Goal: Browse casually

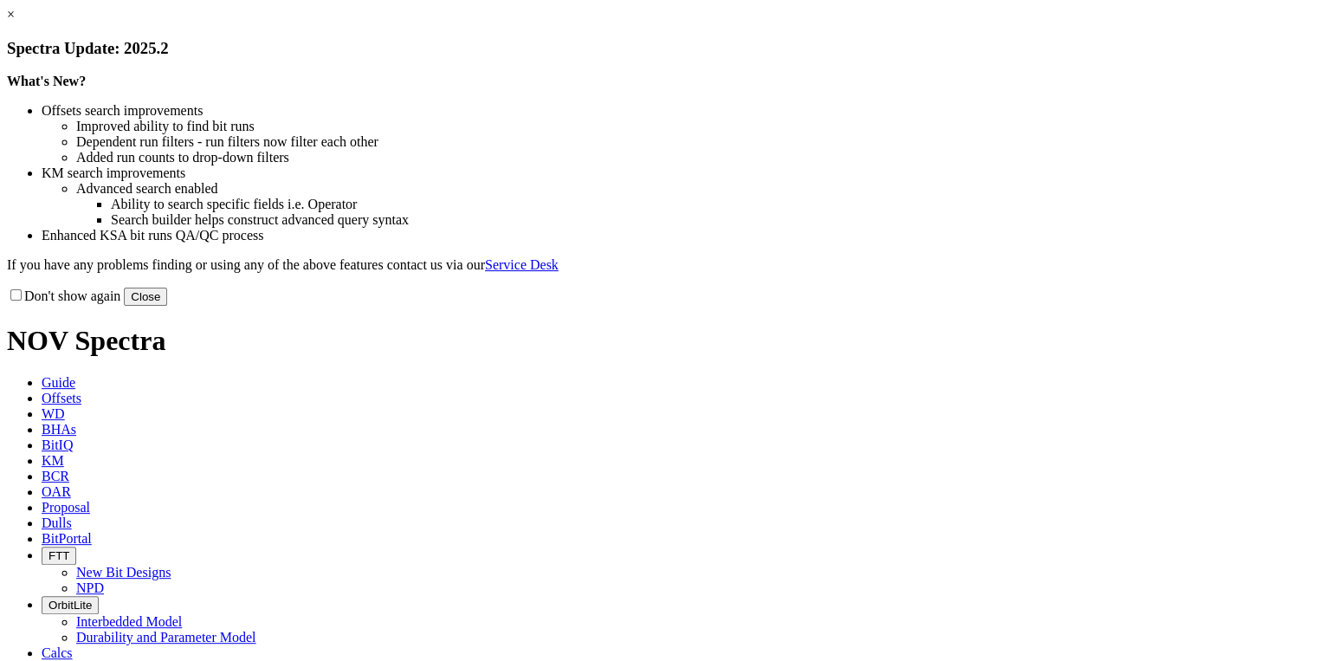
click at [15, 22] on link "×" at bounding box center [11, 14] width 8 height 15
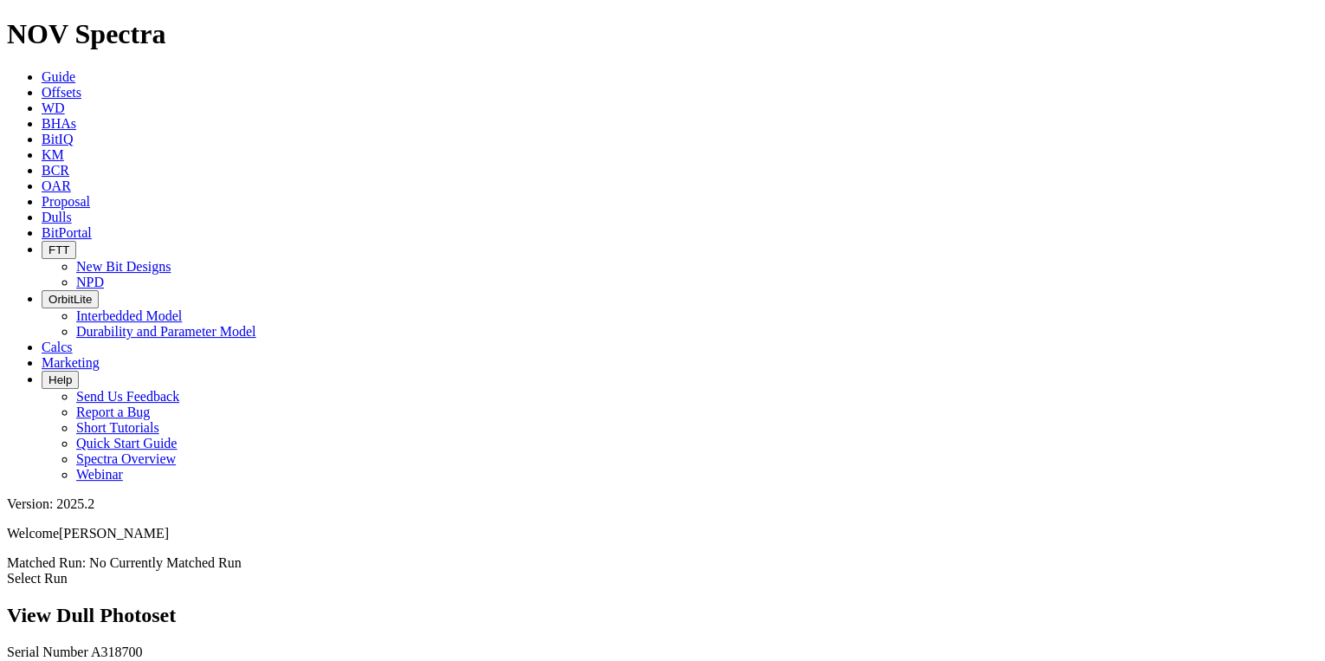
scroll to position [672, 0]
drag, startPoint x: 803, startPoint y: 282, endPoint x: 779, endPoint y: 267, distance: 28.8
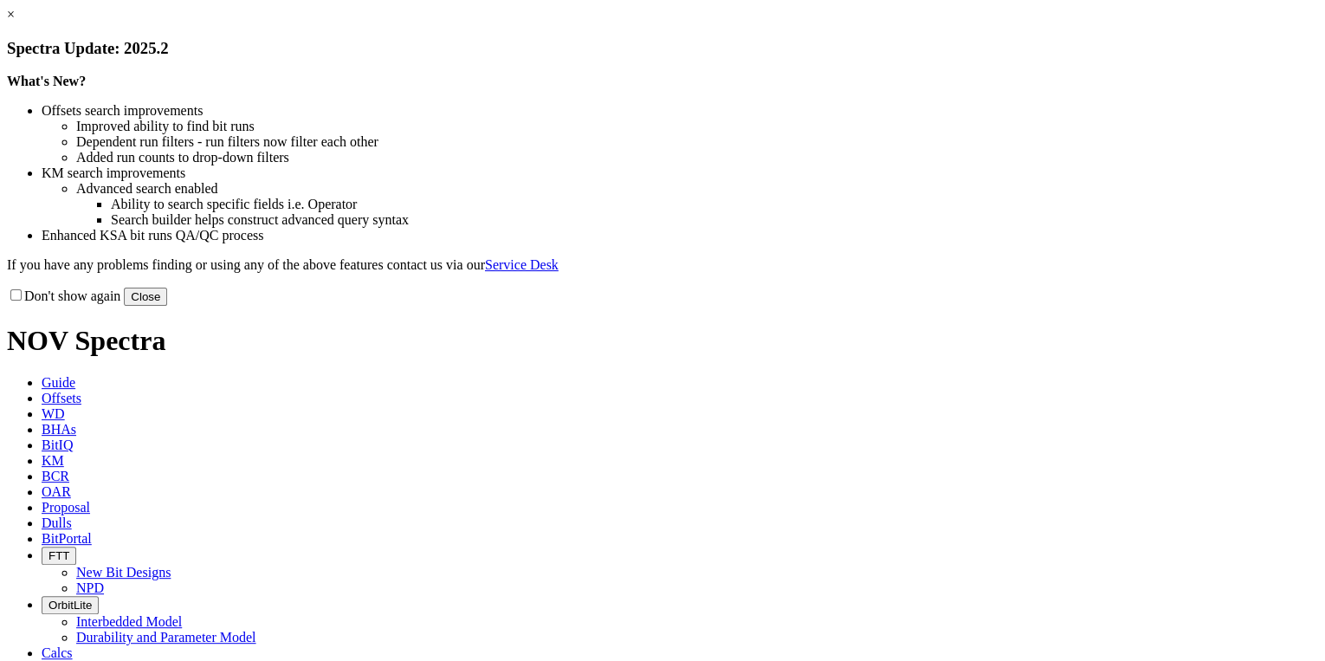
click at [167, 306] on button "Close" at bounding box center [145, 296] width 43 height 18
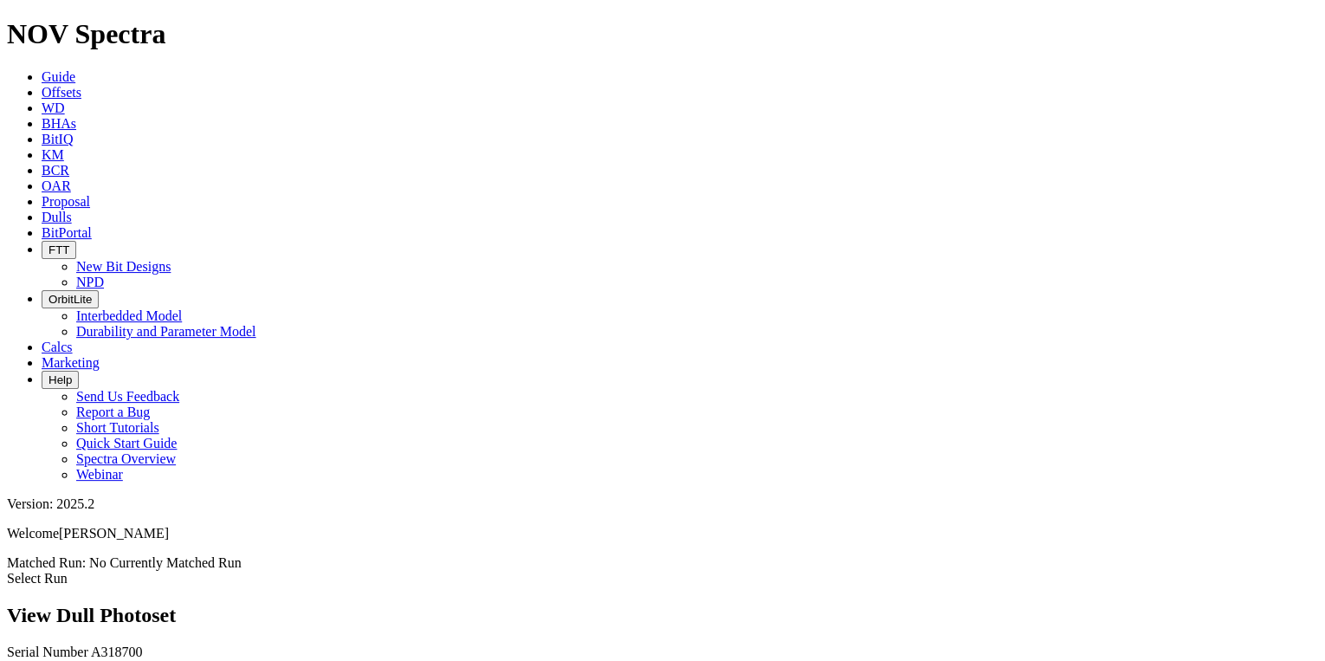
scroll to position [326, 0]
drag, startPoint x: 390, startPoint y: 421, endPoint x: 281, endPoint y: 411, distance: 108.6
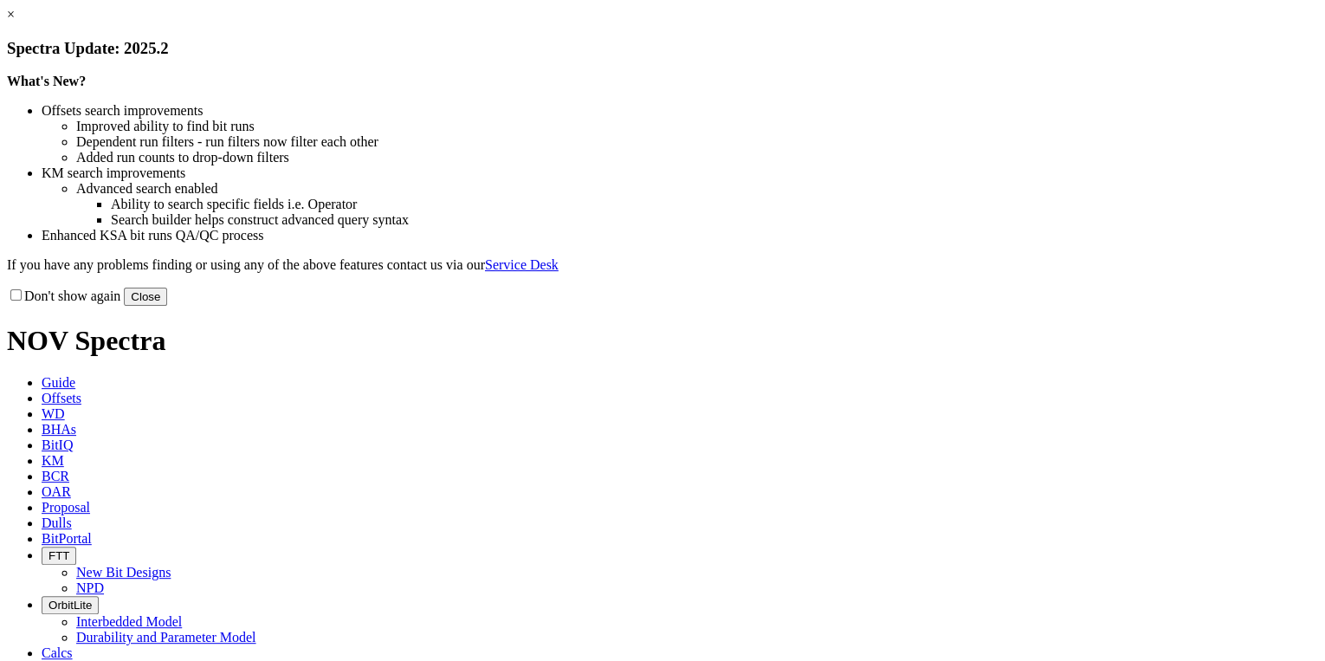
click at [167, 306] on button "Close" at bounding box center [145, 296] width 43 height 18
